Goal: Register for event/course

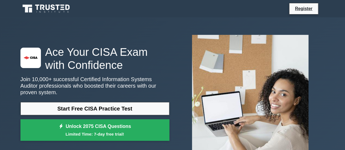
click at [97, 106] on link "Start Free CISA Practice Test" at bounding box center [94, 108] width 149 height 13
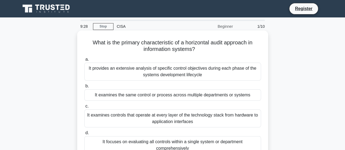
click at [171, 116] on div "It examines controls that operate at every layer of the technology stack from h…" at bounding box center [172, 119] width 177 height 18
click at [84, 108] on input "c. It examines controls that operate at every layer of the technology stack fro…" at bounding box center [84, 107] width 0 height 4
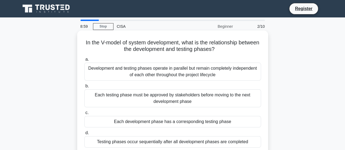
click at [179, 143] on div "Testing phases occur sequentially after all development phases are completed" at bounding box center [172, 141] width 177 height 11
click at [84, 135] on input "d. Testing phases occur sequentially after all development phases are completed" at bounding box center [84, 134] width 0 height 4
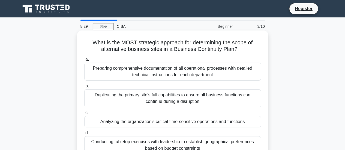
click at [172, 96] on div "Duplicating the primary site's full capabilities to ensure all business functio…" at bounding box center [172, 99] width 177 height 18
click at [84, 88] on input "b. Duplicating the primary site's full capabilities to ensure all business func…" at bounding box center [84, 87] width 0 height 4
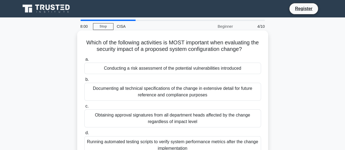
click at [166, 94] on div "Documenting all technical specifications of the change in extensive detail for …" at bounding box center [172, 92] width 177 height 18
click at [84, 82] on input "b. Documenting all technical specifications of the change in extensive detail f…" at bounding box center [84, 80] width 0 height 4
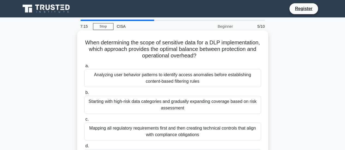
click at [165, 130] on div "Mapping all regulatory requirements first and then creating technical controls …" at bounding box center [172, 132] width 177 height 18
click at [84, 121] on input "c. Mapping all regulatory requirements first and then creating technical contro…" at bounding box center [84, 120] width 0 height 4
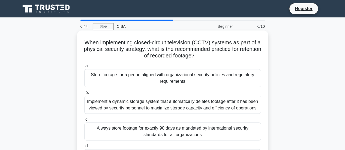
click at [176, 79] on div "Store footage for a period aligned with organizational security policies and re…" at bounding box center [172, 78] width 177 height 18
click at [84, 68] on input "a. Store footage for a period aligned with organizational security policies and…" at bounding box center [84, 66] width 0 height 4
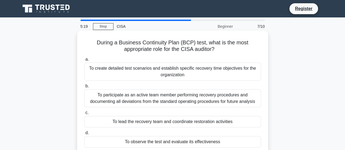
click at [159, 142] on div "To observe the test and evaluate its effectiveness" at bounding box center [172, 141] width 177 height 11
click at [84, 135] on input "d. To observe the test and evaluate its effectiveness" at bounding box center [84, 134] width 0 height 4
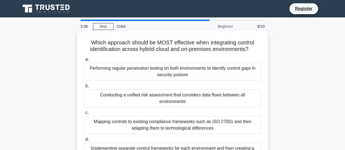
click at [156, 122] on div "Mapping controls to existing compliance frameworks such as ISO 27001 and then a…" at bounding box center [172, 125] width 177 height 18
click at [84, 115] on input "c. Mapping controls to existing compliance frameworks such as ISO 27001 and the…" at bounding box center [84, 113] width 0 height 4
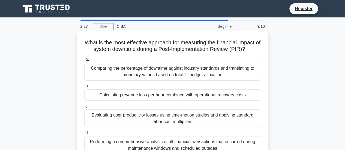
click at [166, 71] on div "Comparing the percentage of downtime against industry standards and translating…" at bounding box center [172, 72] width 177 height 18
click at [84, 61] on input "a. Comparing the percentage of downtime against industry standards and translat…" at bounding box center [84, 60] width 0 height 4
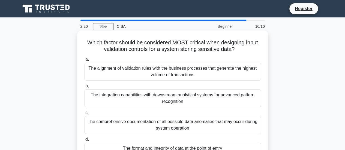
click at [160, 65] on div "The alignment of validation rules with the business processes that generate the…" at bounding box center [172, 72] width 177 height 18
click at [84, 61] on input "a. The alignment of validation rules with the business processes that generate …" at bounding box center [84, 60] width 0 height 4
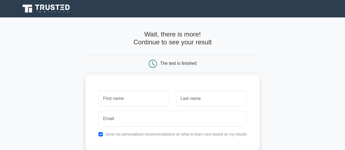
scroll to position [73, 0]
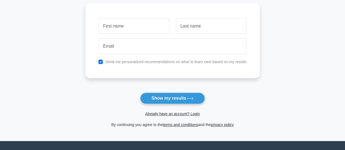
click at [129, 23] on input "text" at bounding box center [134, 26] width 71 height 16
click at [128, 26] on input "text" at bounding box center [134, 26] width 71 height 16
type input "Eric"
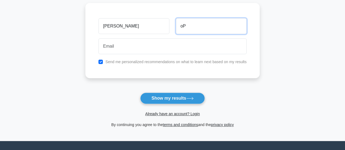
type input "o"
type input "Opaach"
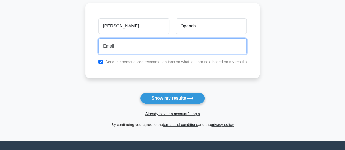
click at [120, 43] on input "email" at bounding box center [173, 46] width 148 height 16
type input "ericopaach@gmail.com"
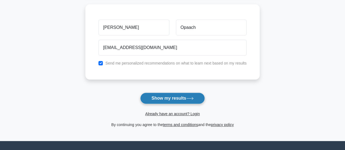
click at [170, 99] on button "Show my results" at bounding box center [172, 98] width 64 height 11
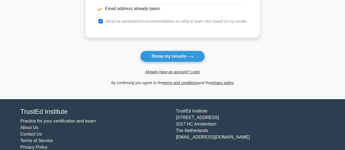
scroll to position [145, 0]
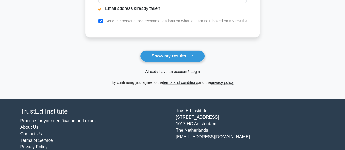
click at [197, 70] on link "Already have an account? Login" at bounding box center [172, 72] width 55 height 4
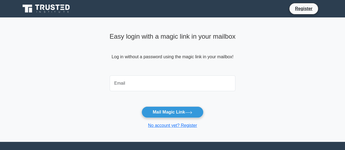
click at [161, 77] on input "email" at bounding box center [173, 84] width 126 height 16
type input "[EMAIL_ADDRESS][DOMAIN_NAME]"
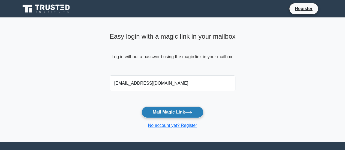
click at [159, 110] on button "Mail Magic Link" at bounding box center [173, 112] width 62 height 11
